Goal: Task Accomplishment & Management: Complete application form

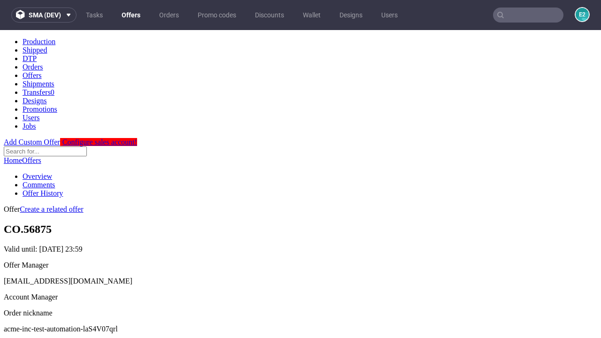
scroll to position [93, 0]
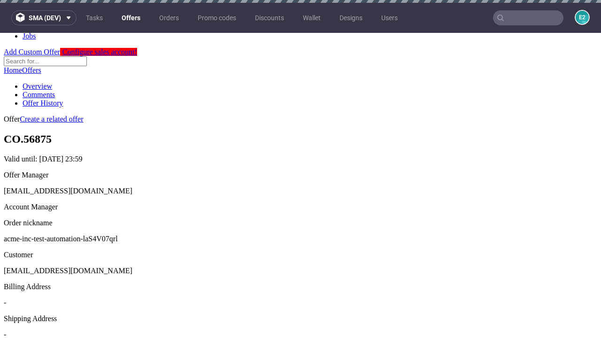
scroll to position [3, 0]
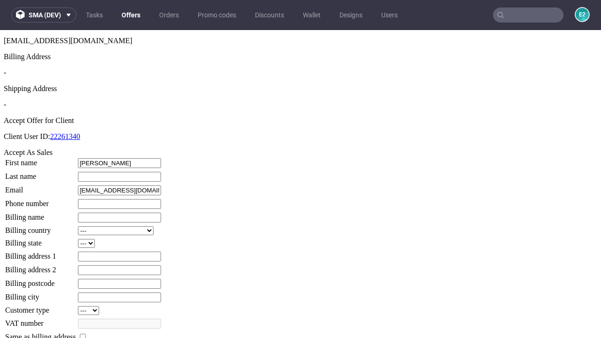
type input "[PERSON_NAME]"
type input "1509813888"
type input "[PERSON_NAME].Mitchell0"
select select "13"
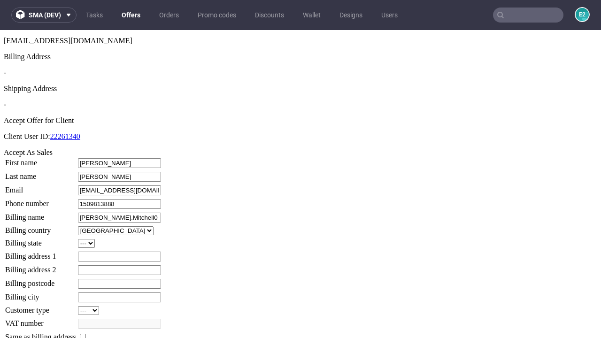
type input "[PERSON_NAME].Mitchell0"
type input "[STREET_ADDRESS]"
select select "132"
type input "[STREET_ADDRESS]"
type input "PM0 8YV"
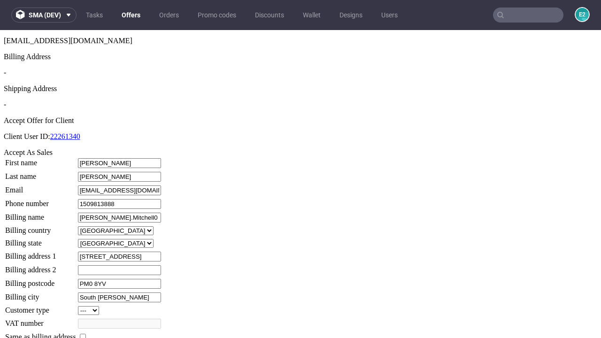
type input "South [PERSON_NAME]"
click at [86, 334] on input "checkbox" at bounding box center [83, 337] width 6 height 6
checkbox input "true"
type input "[PERSON_NAME].Mitchell0"
select select "13"
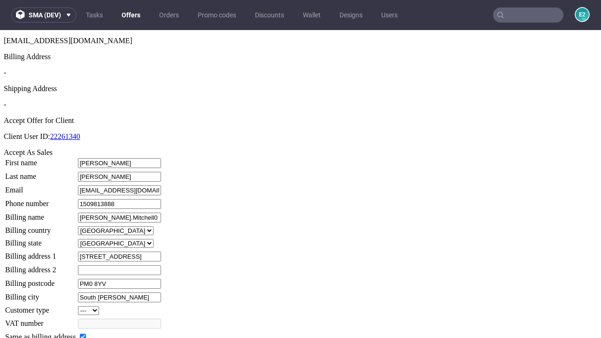
type input "[STREET_ADDRESS]"
type input "PM0 8YV"
type input "South [PERSON_NAME]"
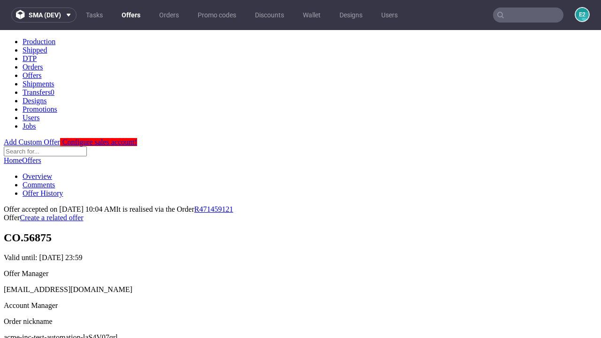
scroll to position [0, 0]
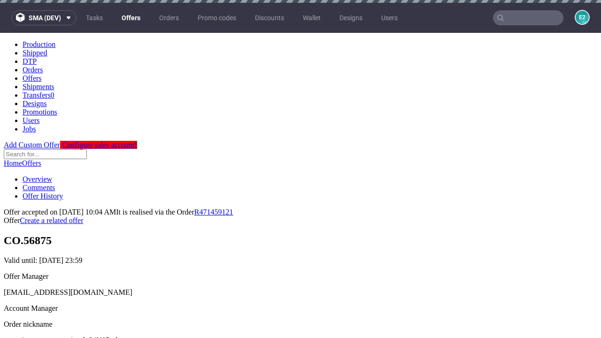
type input "[DATE]"
select select "12214305"
type input "In progress..."
